Goal: Information Seeking & Learning: Check status

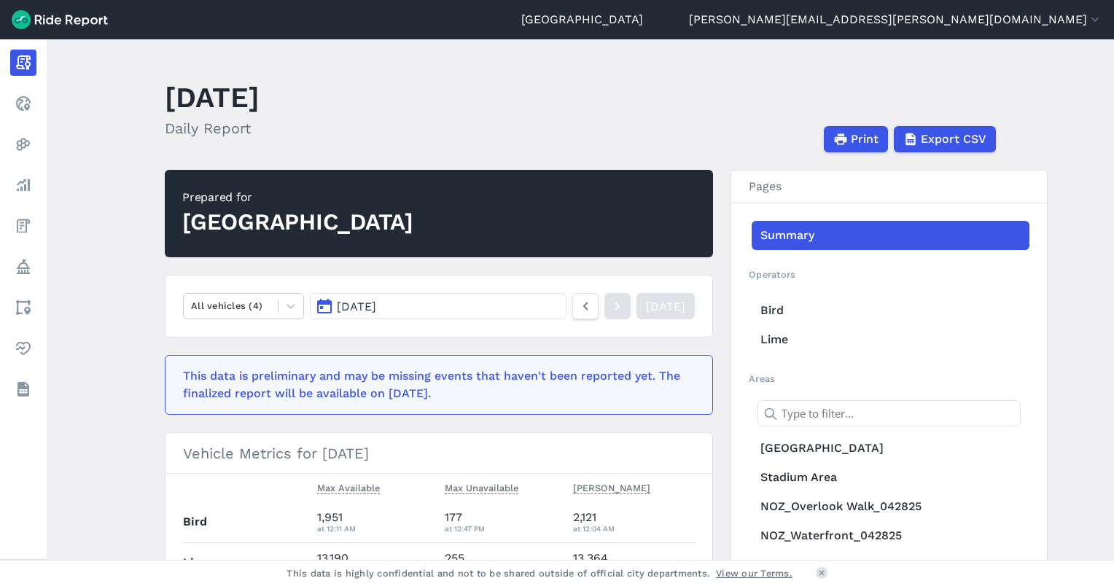
click at [367, 305] on span "[DATE]" at bounding box center [356, 307] width 39 height 14
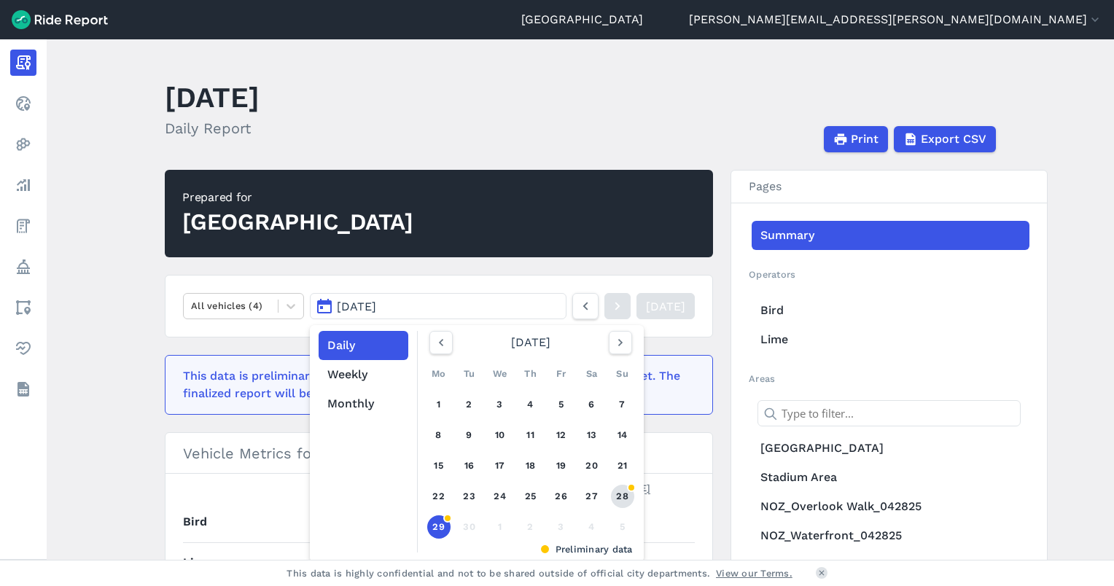
click at [625, 491] on link "28" at bounding box center [622, 496] width 23 height 23
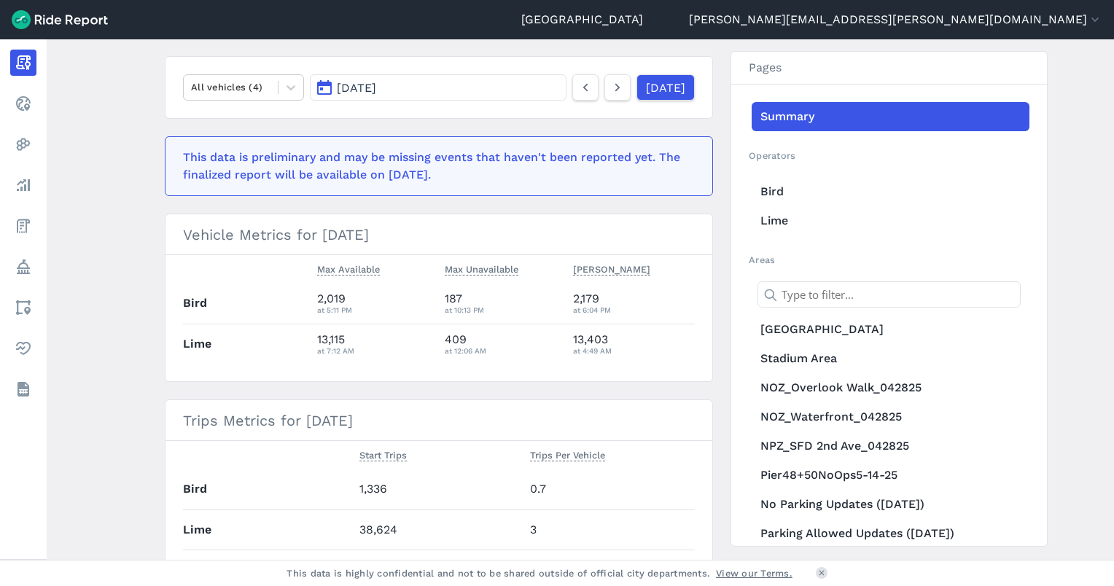
scroll to position [292, 0]
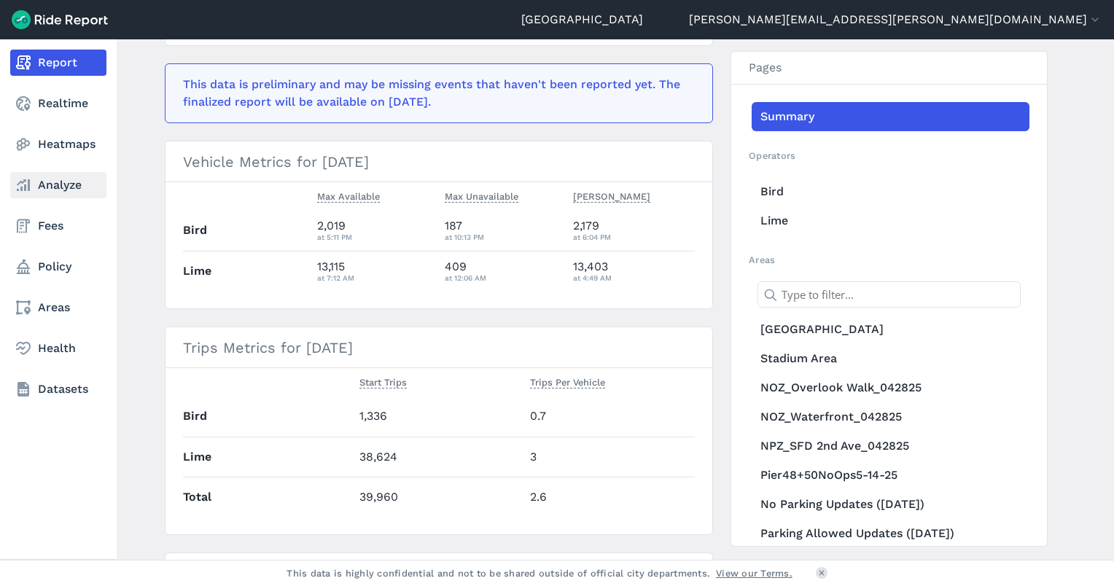
click at [63, 184] on link "Analyze" at bounding box center [58, 185] width 96 height 26
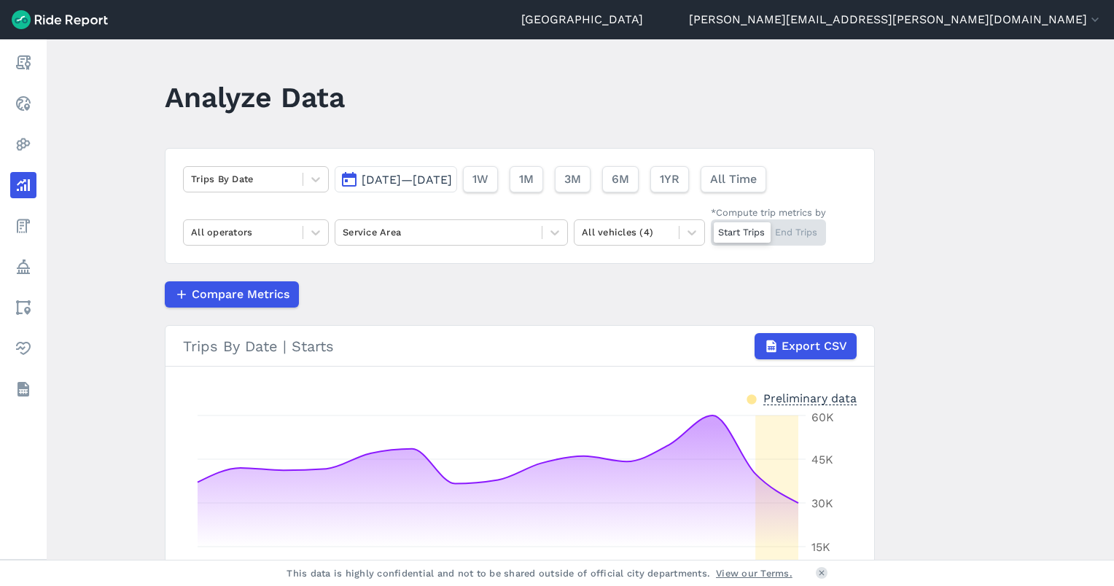
click at [411, 181] on span "[DATE]—[DATE]" at bounding box center [407, 180] width 90 height 14
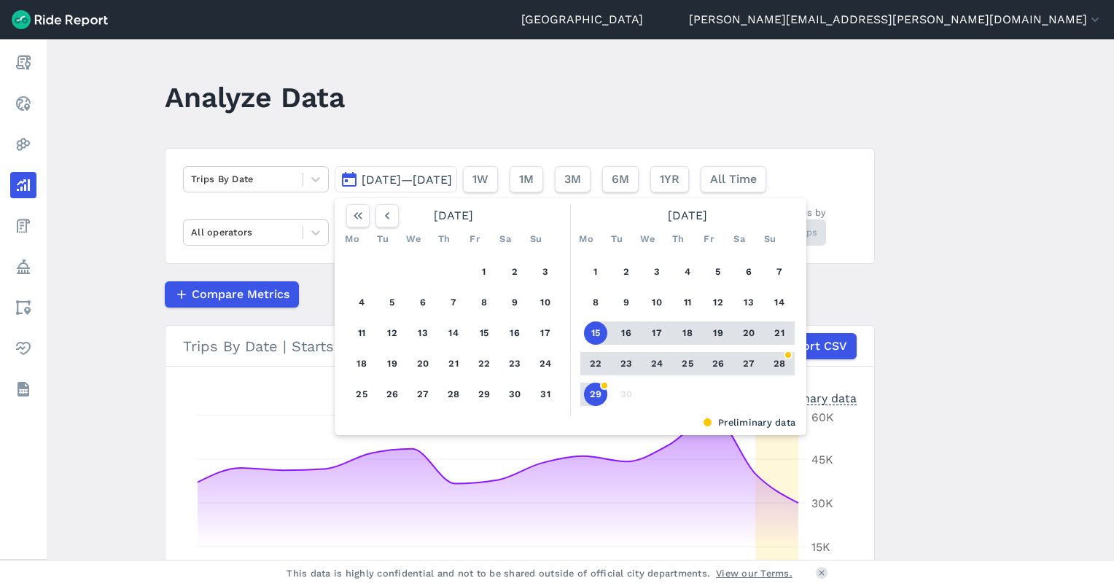
click at [434, 102] on header "Analyze Data" at bounding box center [528, 102] width 727 height 56
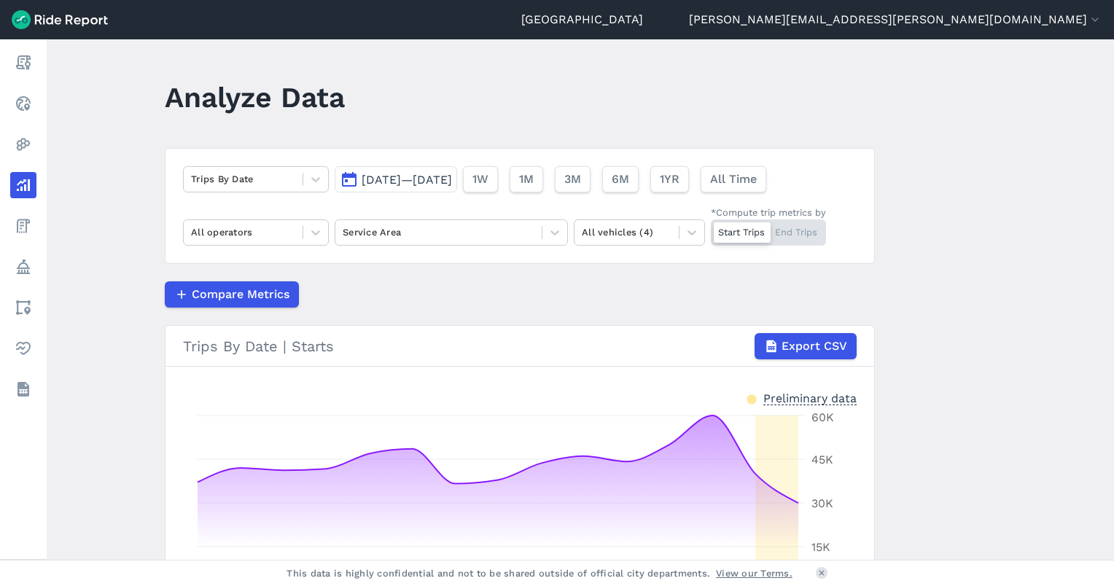
click at [123, 123] on main "Analyze Data Trips By Date [DATE]—[DATE] 1W 1M 3M 6M 1YR All Time All operators…" at bounding box center [580, 299] width 1067 height 520
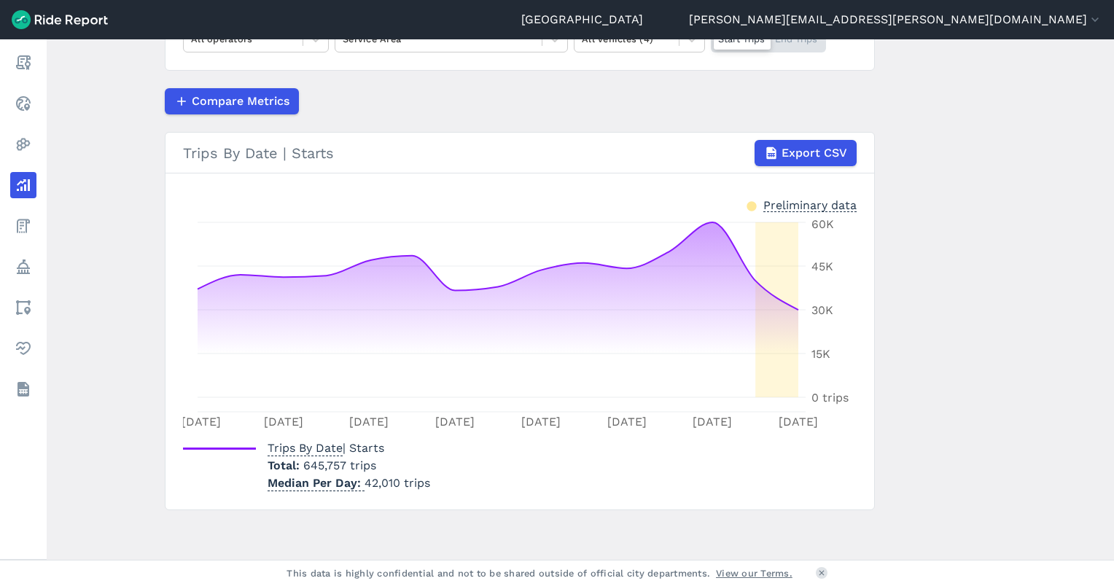
scroll to position [195, 0]
drag, startPoint x: 991, startPoint y: 174, endPoint x: 936, endPoint y: 160, distance: 57.1
click at [991, 174] on main "Analyze Data Trips By Date [DATE]—[DATE] 1W 1M 3M 6M 1YR All Time All operators…" at bounding box center [580, 299] width 1067 height 520
